Goal: Find specific page/section: Find specific page/section

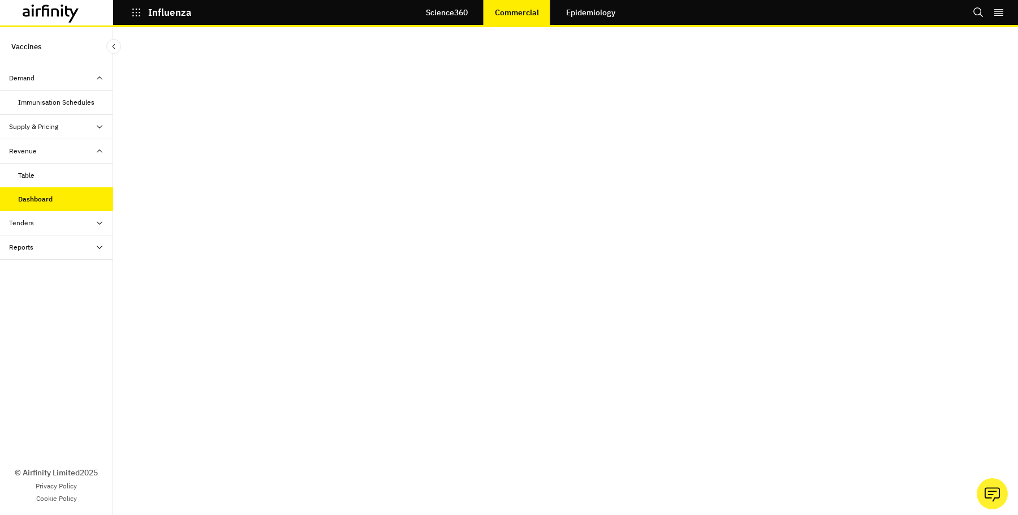
click at [139, 16] on icon "button" at bounding box center [136, 12] width 8 height 8
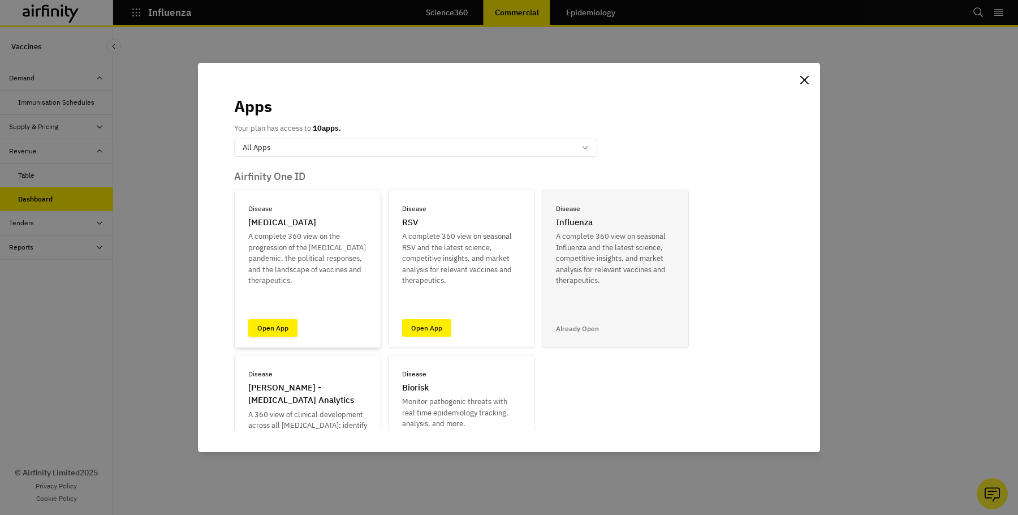
click at [284, 324] on link "Open App" at bounding box center [272, 328] width 49 height 18
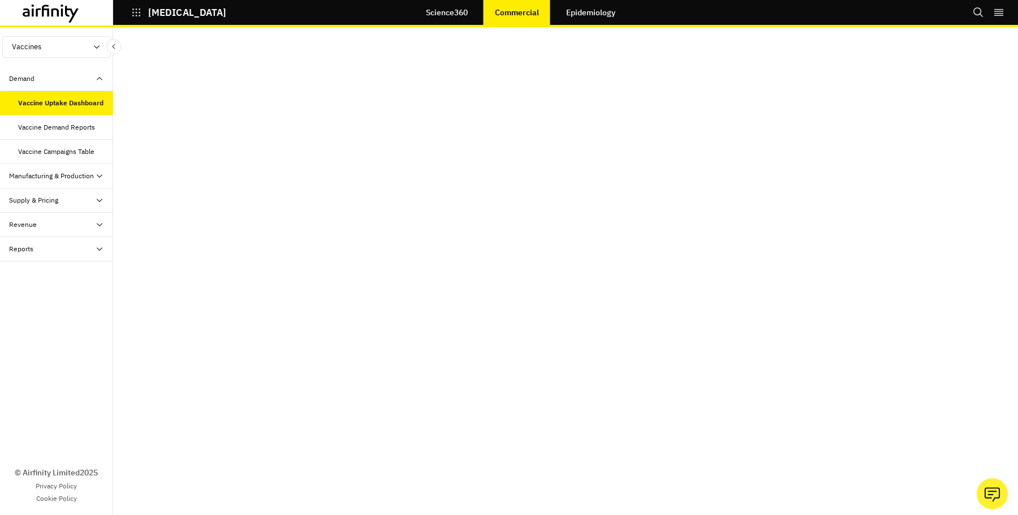
click at [19, 227] on div "Revenue" at bounding box center [23, 224] width 28 height 10
click at [24, 264] on div "Revenue Dashboard" at bounding box center [56, 273] width 113 height 24
